Goal: Ask a question

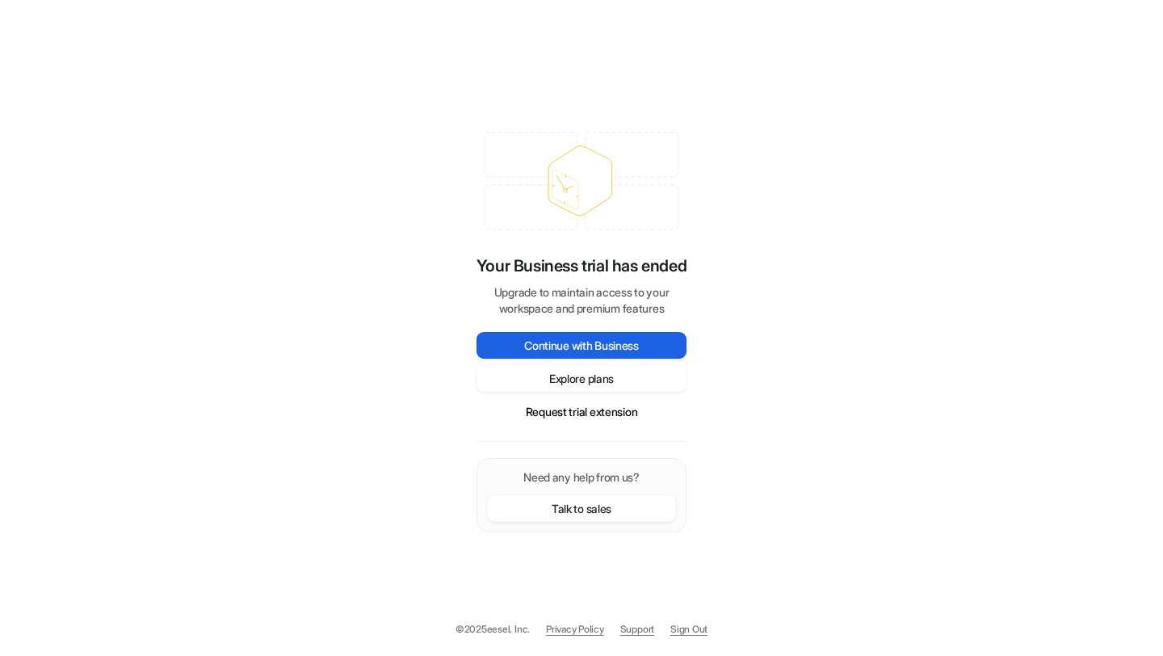
click at [589, 344] on button "Continue with Business" at bounding box center [582, 345] width 210 height 27
click at [572, 410] on button "Request trial extension" at bounding box center [582, 411] width 210 height 27
click at [570, 409] on button "Request trial extension" at bounding box center [582, 411] width 210 height 27
click at [590, 382] on button "Explore plans" at bounding box center [582, 378] width 210 height 27
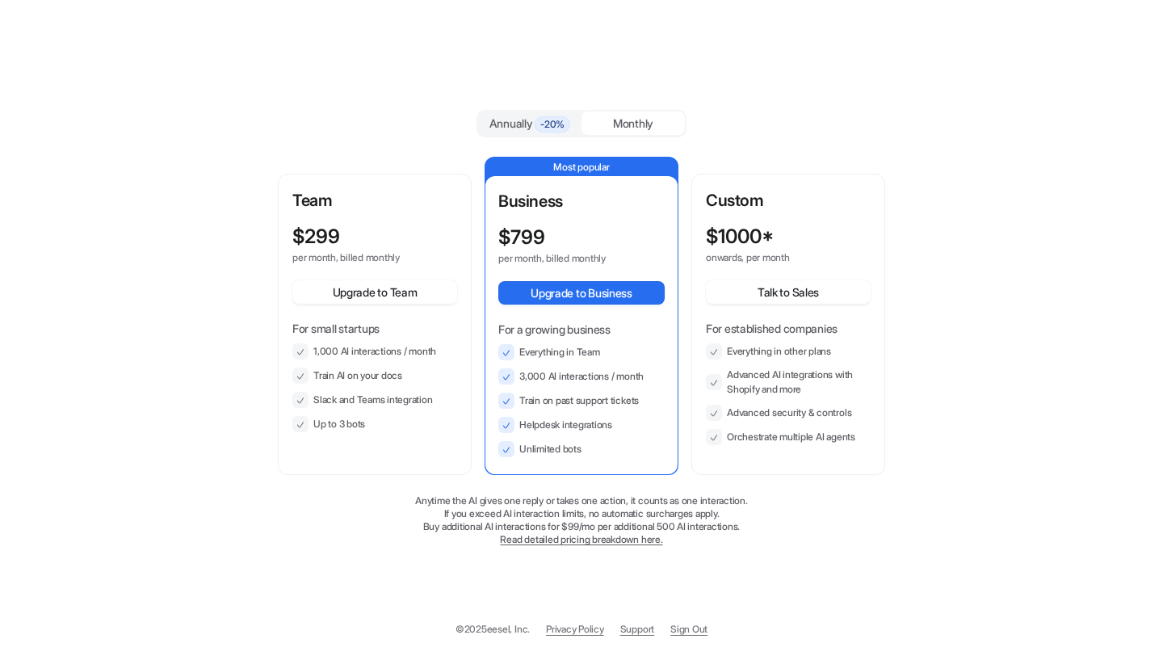
click at [631, 120] on div "Monthly" at bounding box center [633, 122] width 103 height 23
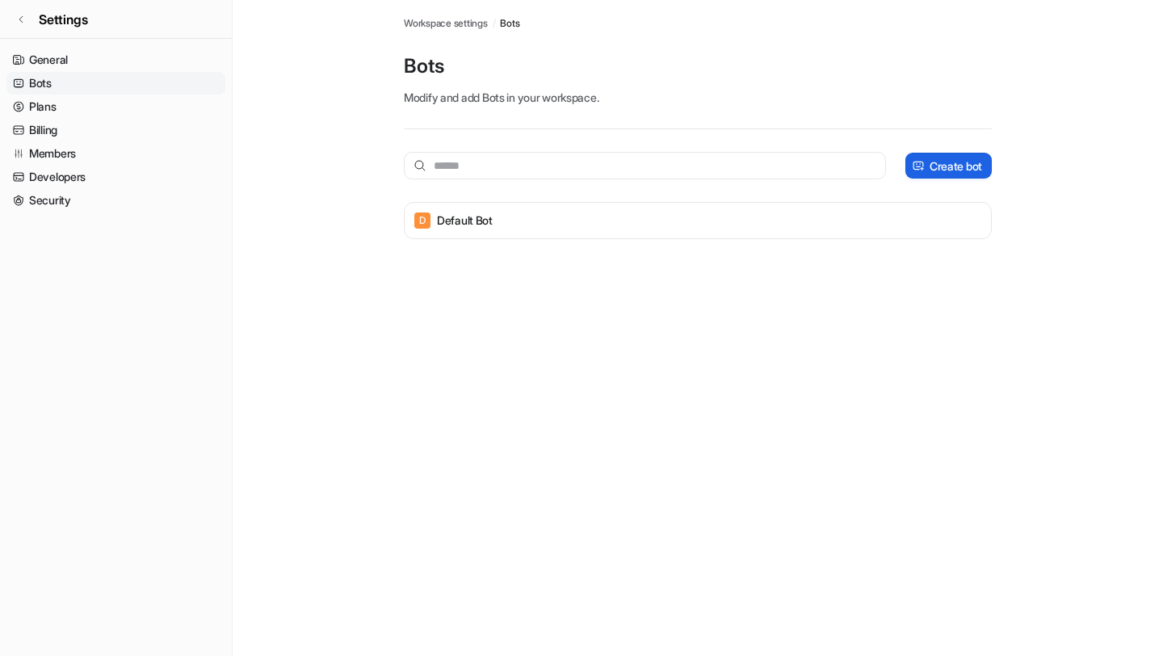
click at [944, 172] on p "Create bot" at bounding box center [956, 166] width 53 height 17
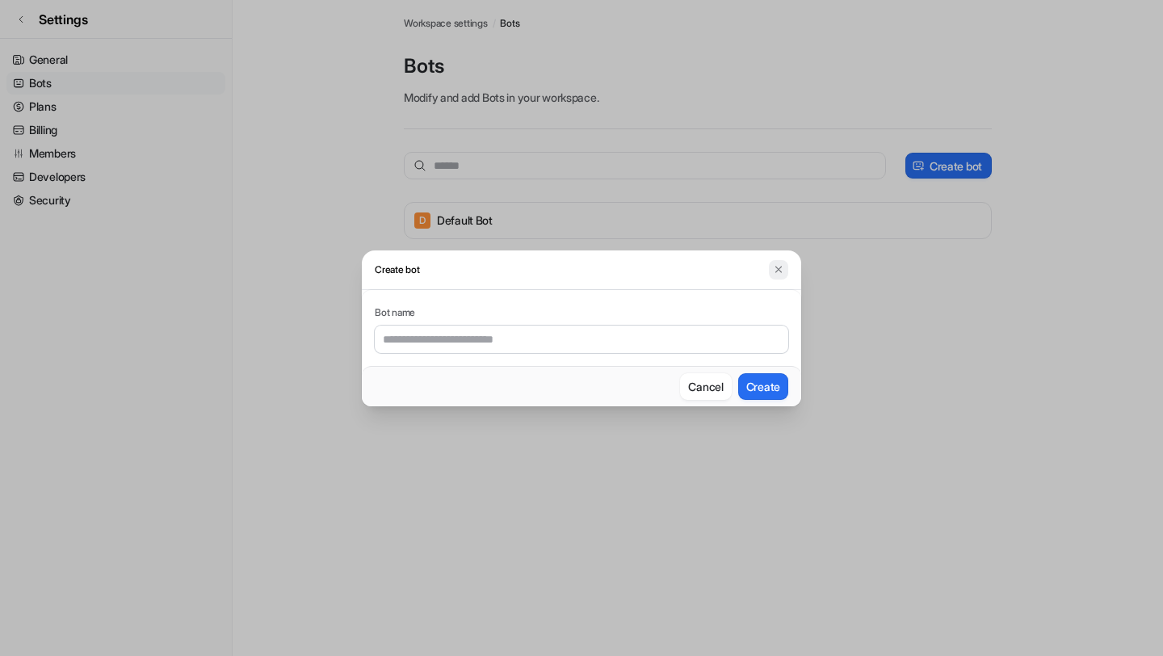
click at [777, 271] on img at bounding box center [778, 269] width 11 height 12
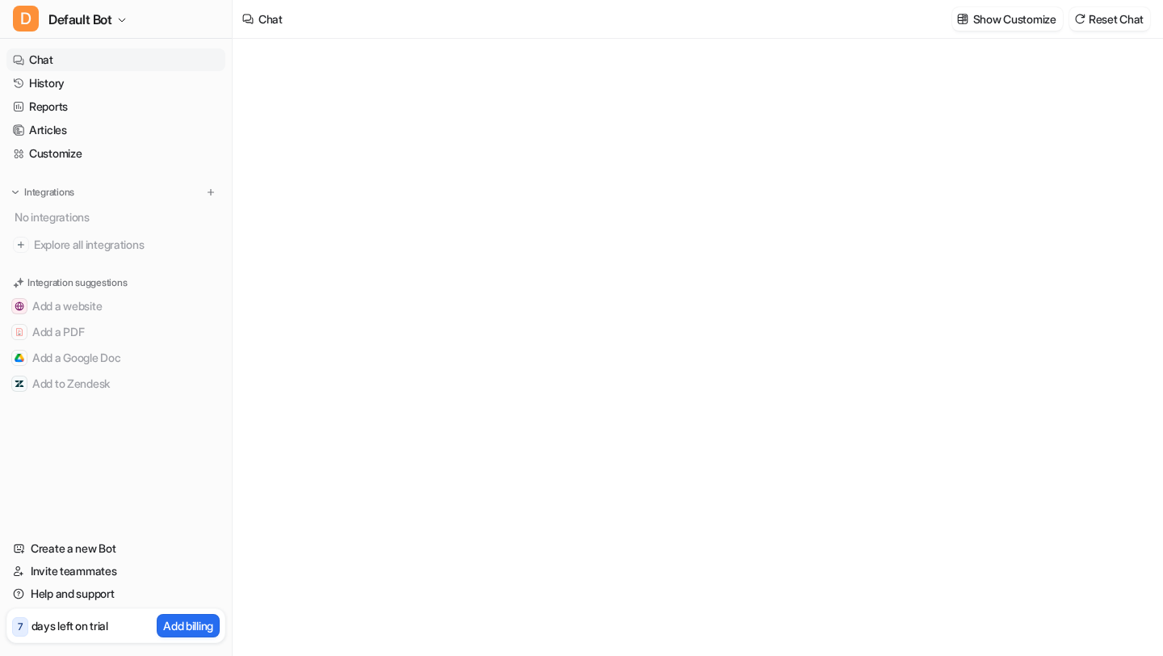
type textarea "**********"
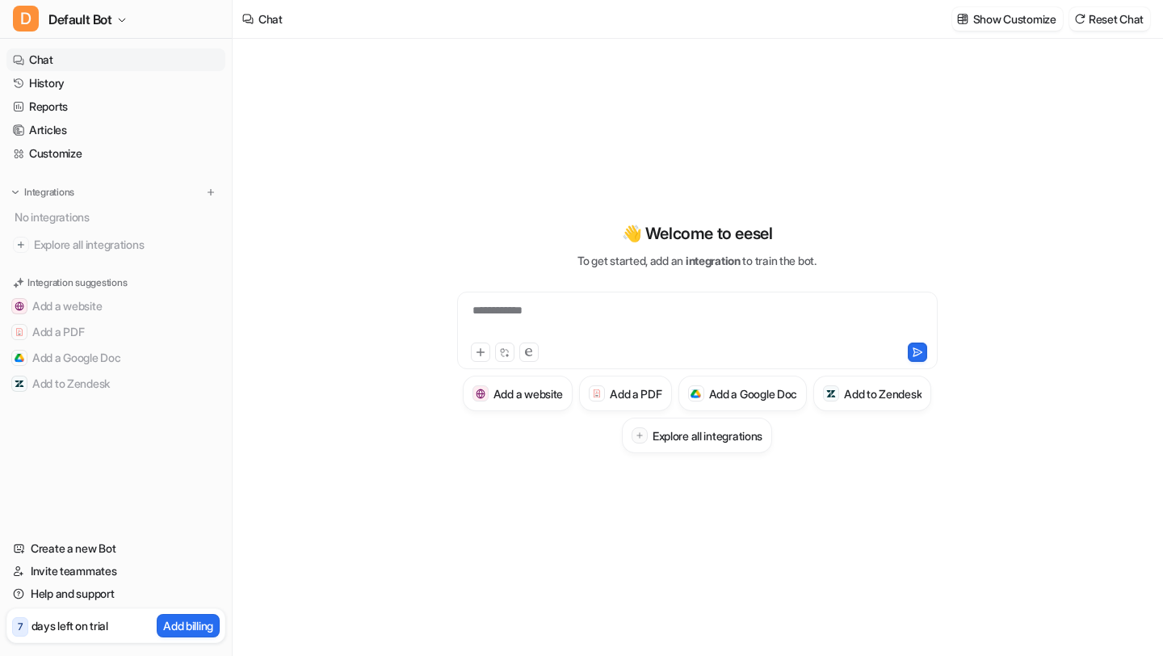
click at [567, 313] on div "**********" at bounding box center [697, 320] width 473 height 37
paste div
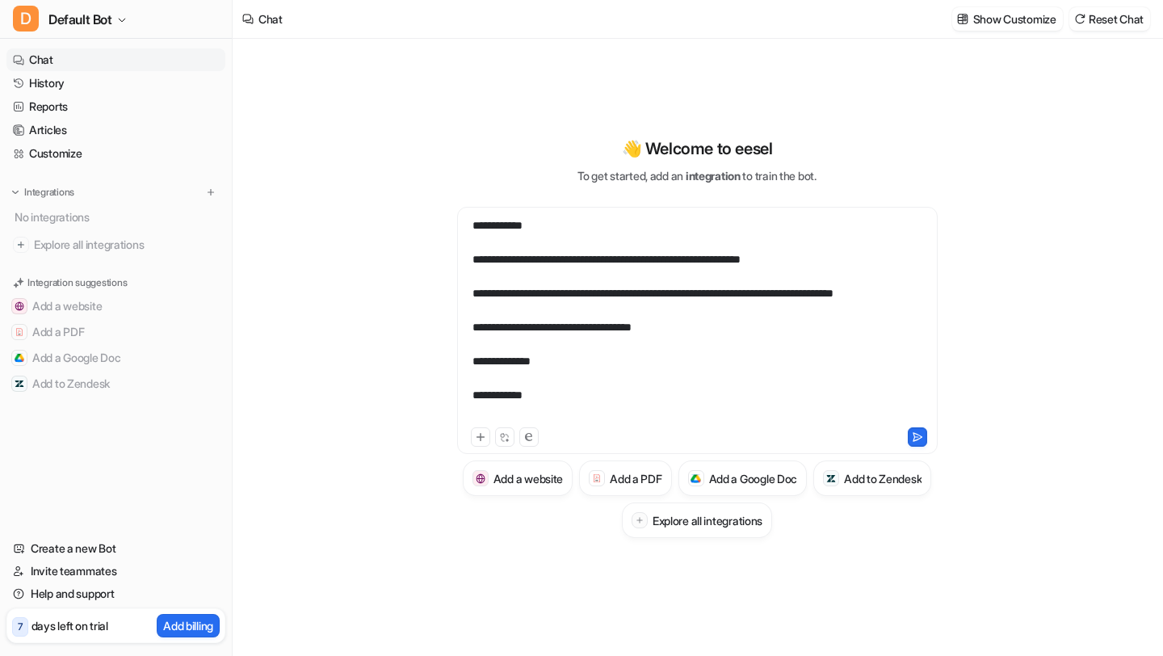
scroll to position [30, 0]
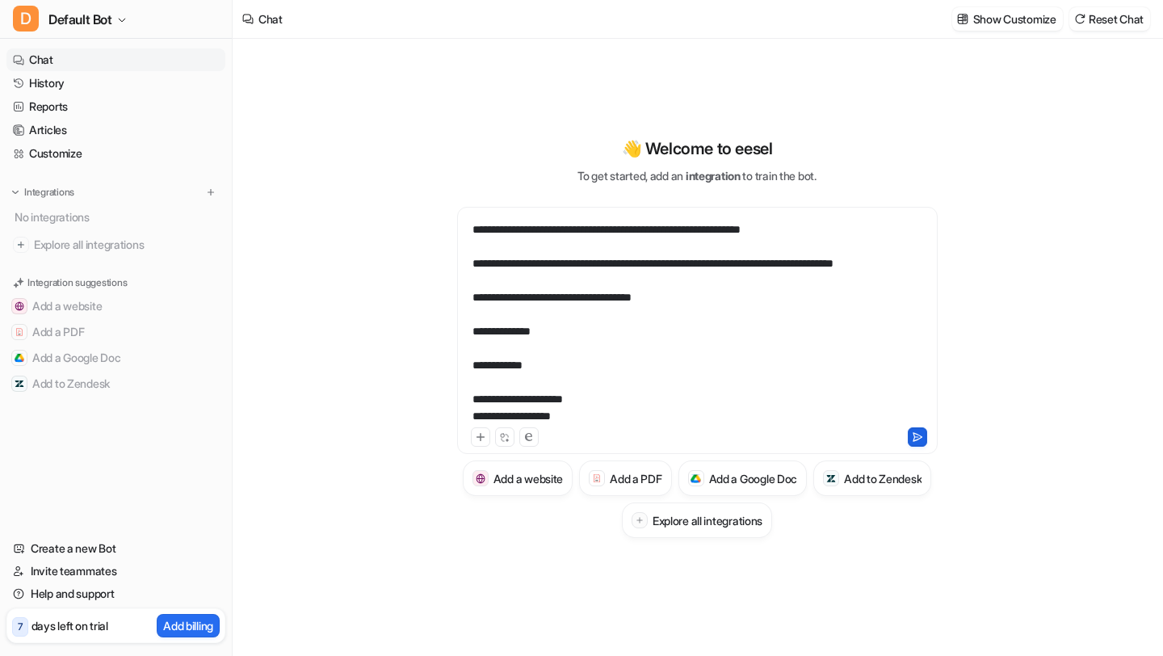
click at [922, 439] on icon at bounding box center [917, 436] width 11 height 11
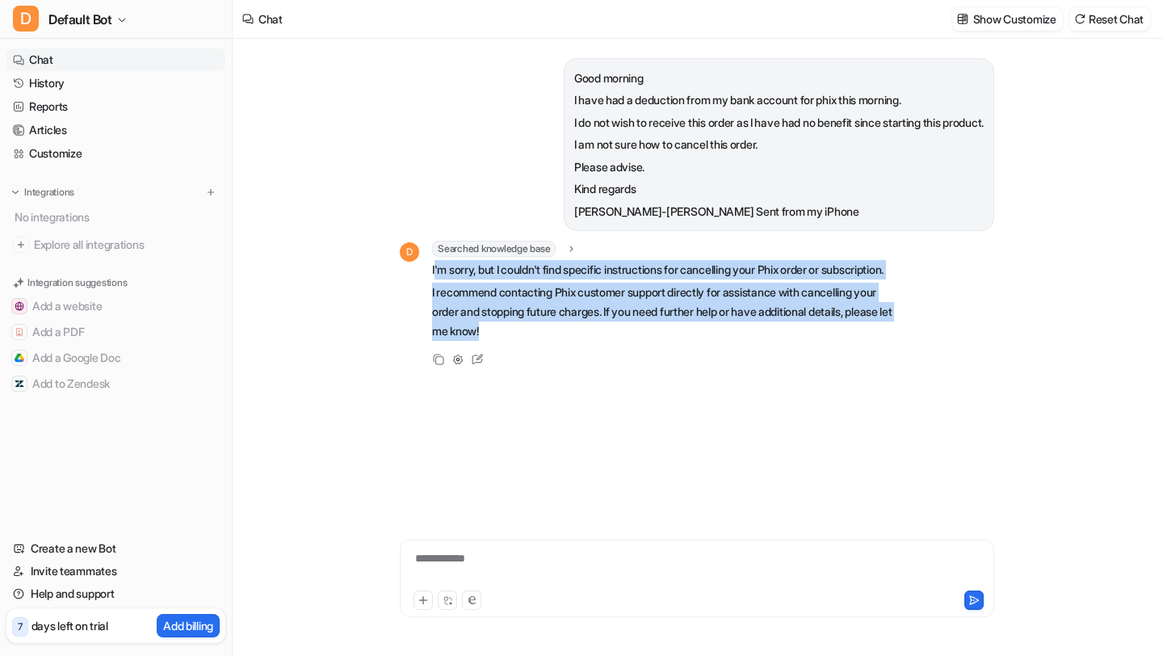
drag, startPoint x: 434, startPoint y: 271, endPoint x: 763, endPoint y: 391, distance: 350.8
click at [763, 393] on div "Good morning I have had a deduction from my bank account for phix this morning.…" at bounding box center [697, 268] width 594 height 458
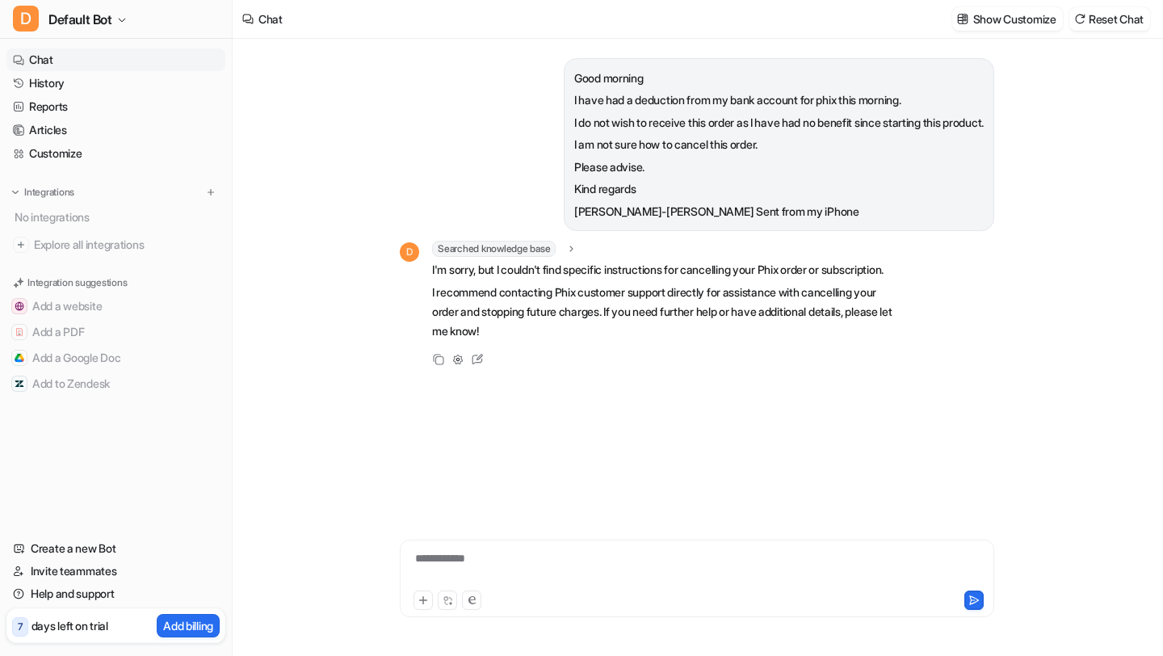
click at [763, 391] on div "Good morning I have had a deduction from my bank account for phix this morning.…" at bounding box center [697, 268] width 594 height 458
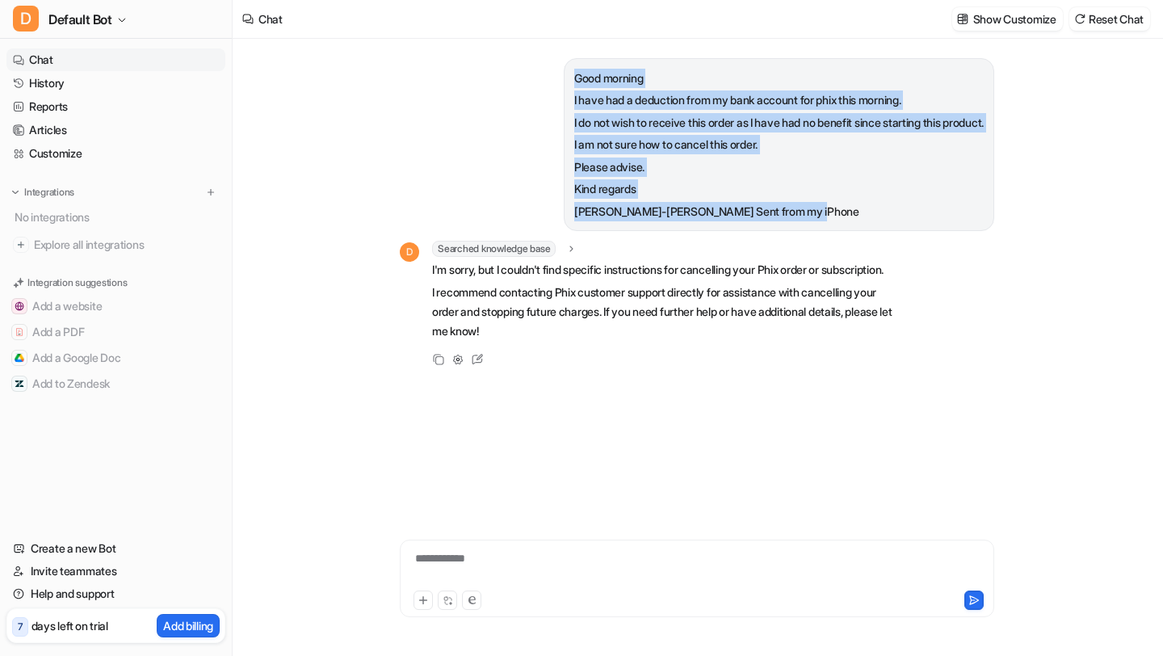
drag, startPoint x: 547, startPoint y: 78, endPoint x: 788, endPoint y: 205, distance: 272.1
click at [786, 208] on span "Good morning I have had a deduction from my bank account for phix this morning.…" at bounding box center [779, 145] width 410 height 153
copy span "Good morning I have had a deduction from my bank account for phix this morning.…"
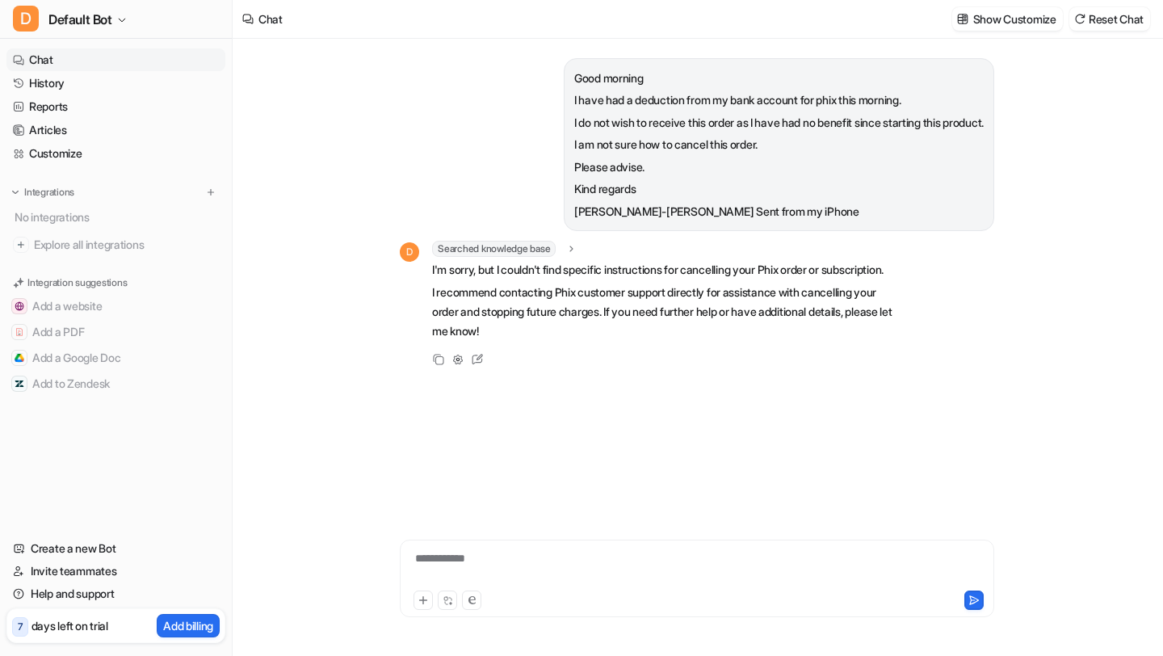
click at [518, 438] on div "Good morning I have had a deduction from my bank account for phix this morning.…" at bounding box center [697, 268] width 594 height 458
click at [515, 438] on div "Good morning I have had a deduction from my bank account for phix this morning.…" at bounding box center [697, 268] width 594 height 458
click at [483, 438] on div "Good morning I have had a deduction from my bank account for phix this morning.…" at bounding box center [697, 268] width 594 height 458
click at [460, 563] on div "**********" at bounding box center [697, 568] width 586 height 37
click at [980, 600] on button at bounding box center [973, 599] width 19 height 19
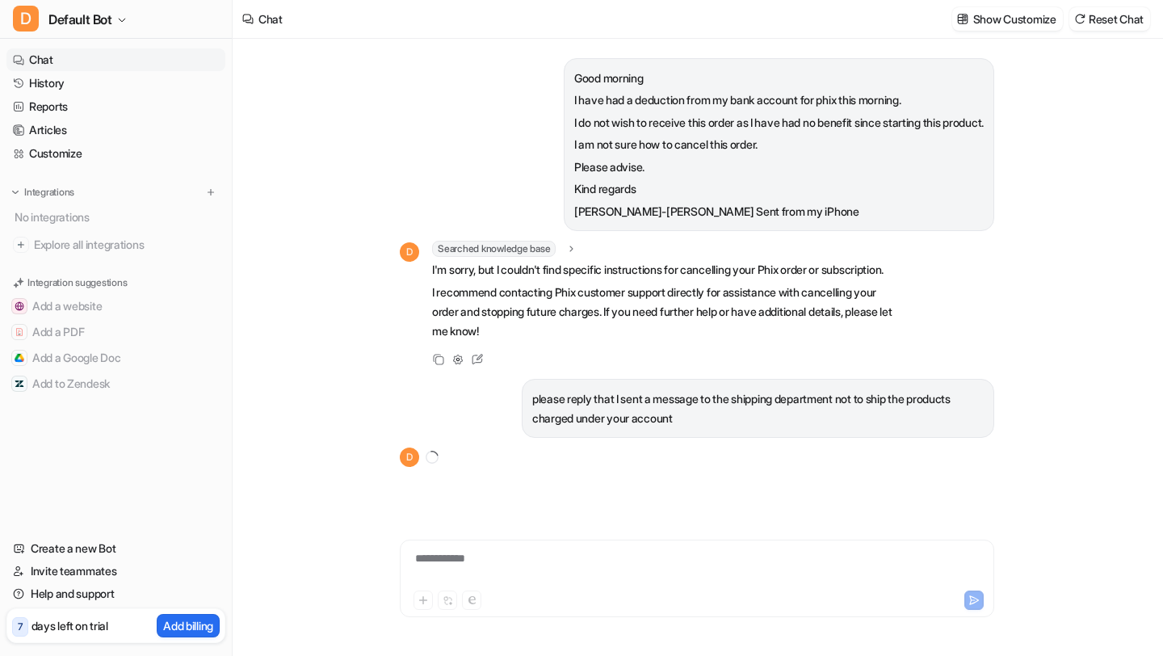
scroll to position [36, 0]
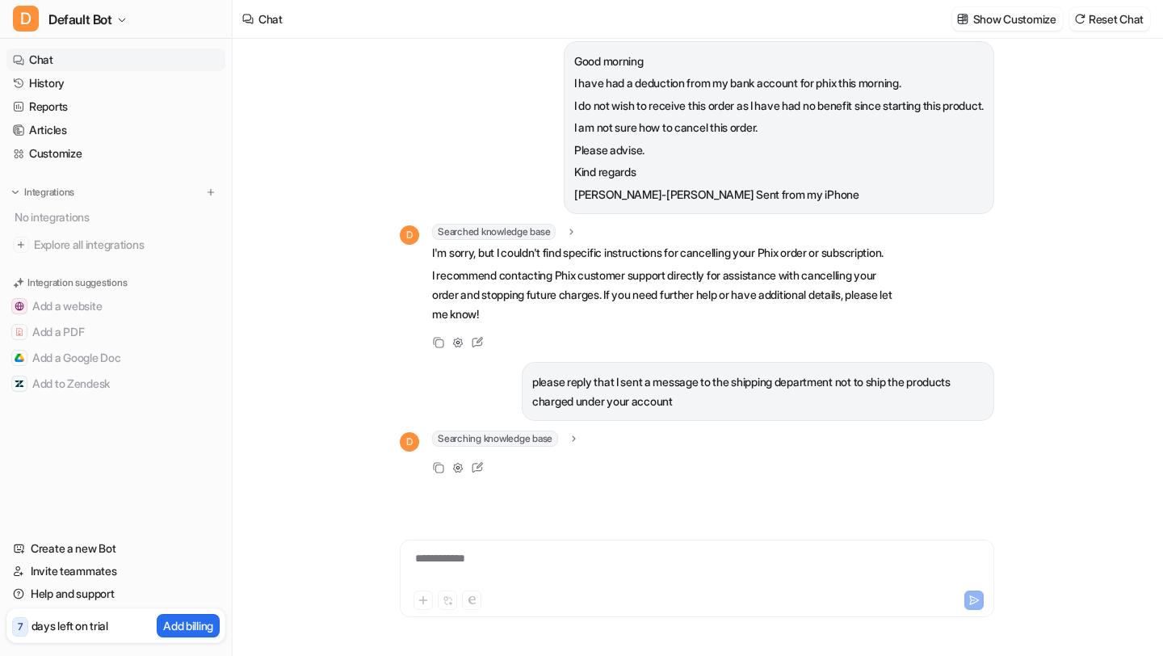
click at [720, 579] on div "**********" at bounding box center [697, 568] width 586 height 37
